Goal: Navigation & Orientation: Go to known website

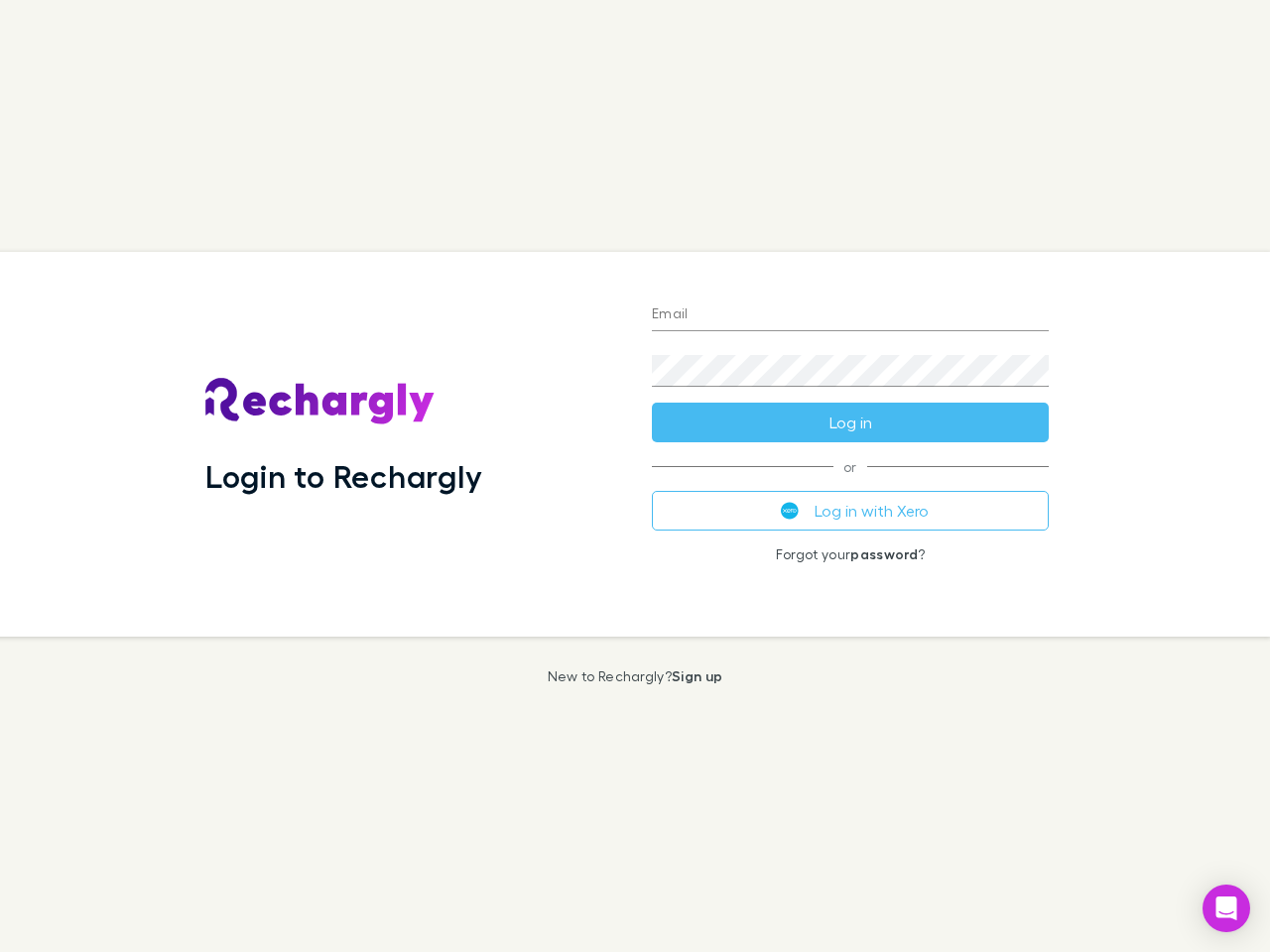
click at [635, 476] on div "Login to Rechargly" at bounding box center [412, 444] width 446 height 385
click at [851, 315] on input "Email" at bounding box center [850, 315] width 396 height 32
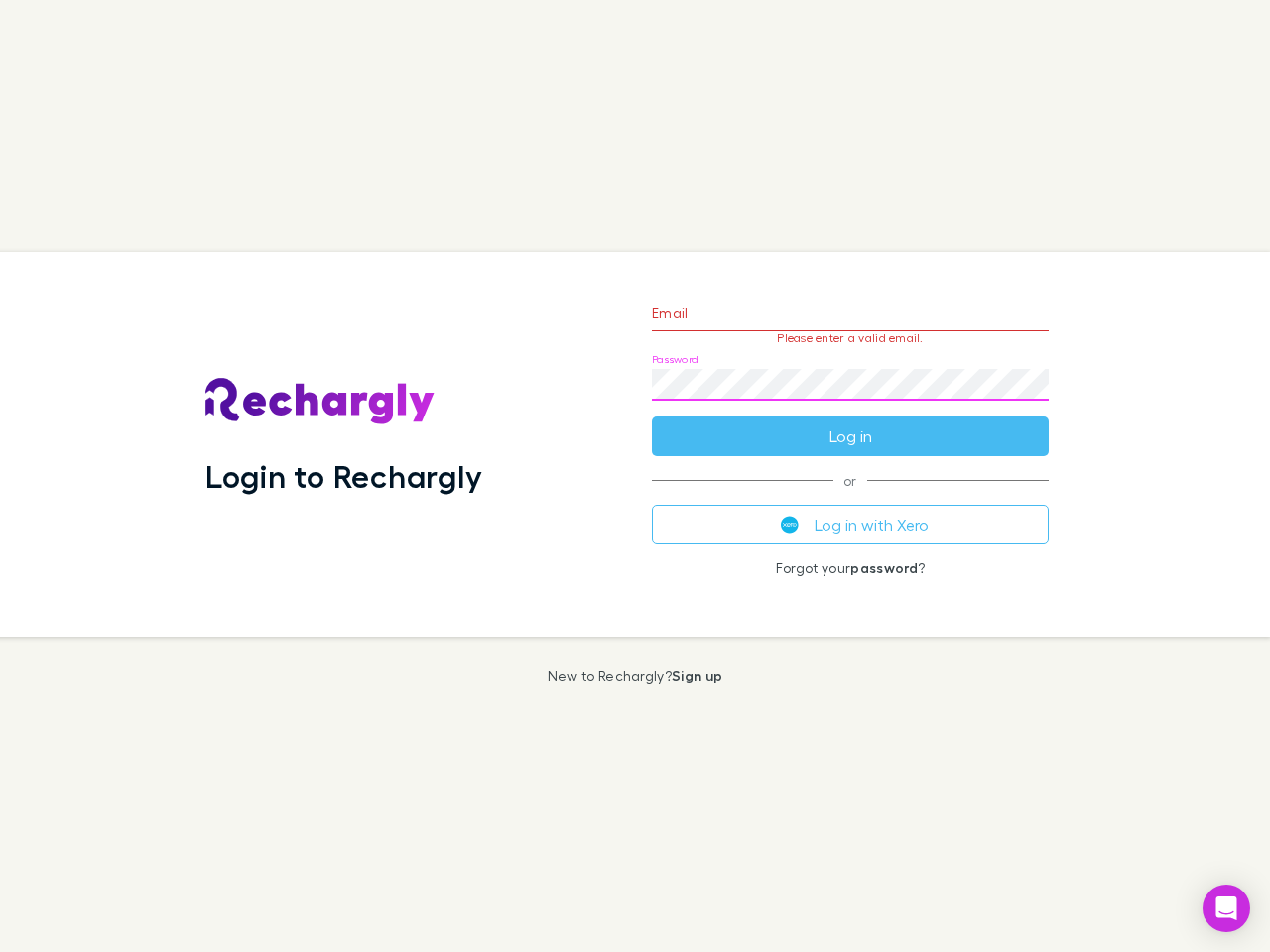
click at [851, 422] on form "Email Please enter a valid email. Password Log in" at bounding box center [850, 369] width 396 height 173
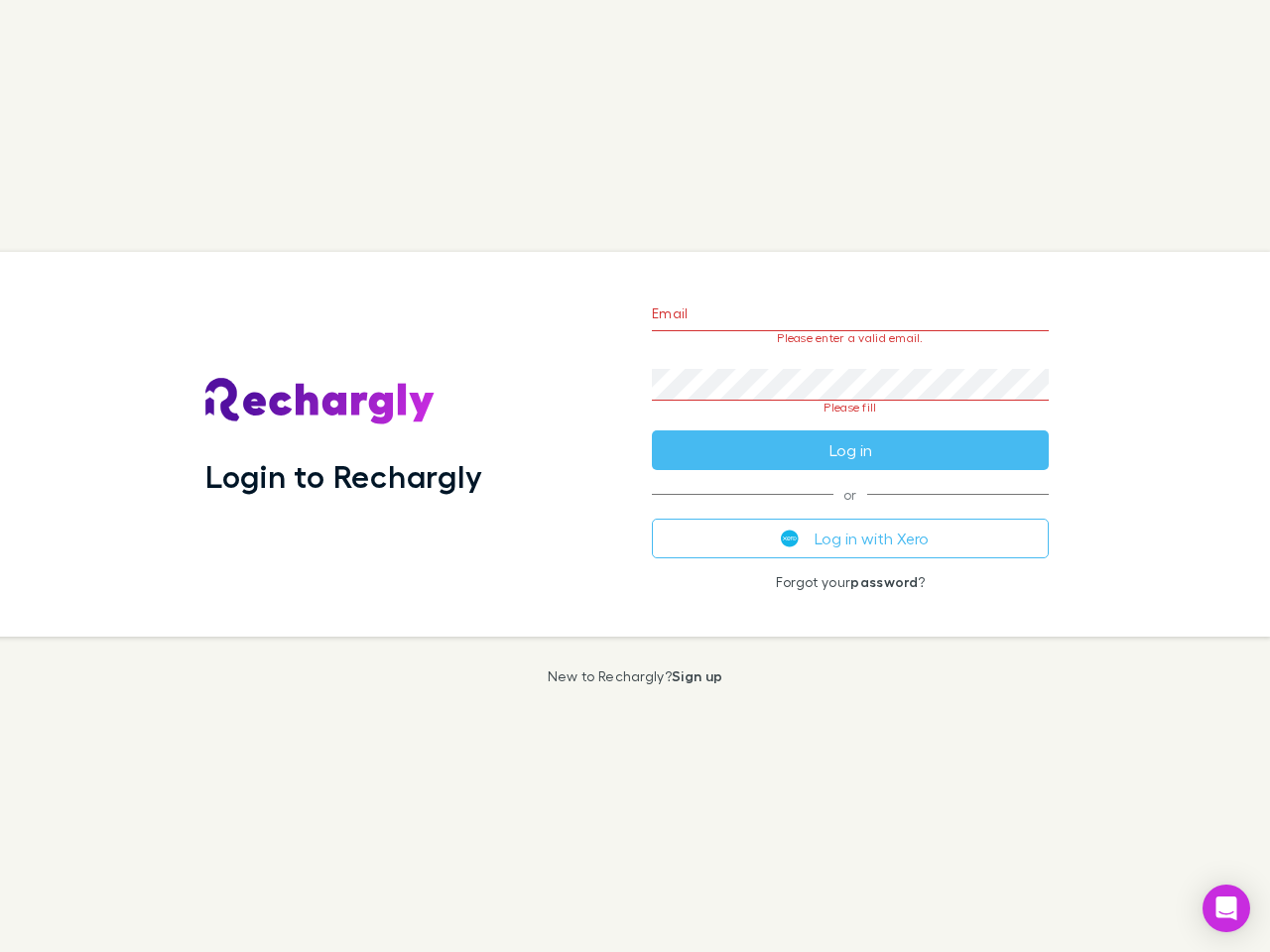
click at [851, 511] on div "Email Please enter a valid email. Password Please fill Log in or Log in with Xe…" at bounding box center [850, 444] width 428 height 385
click at [1226, 908] on icon "Open Intercom Messenger" at bounding box center [1226, 908] width 21 height 24
